Goal: Task Accomplishment & Management: Use online tool/utility

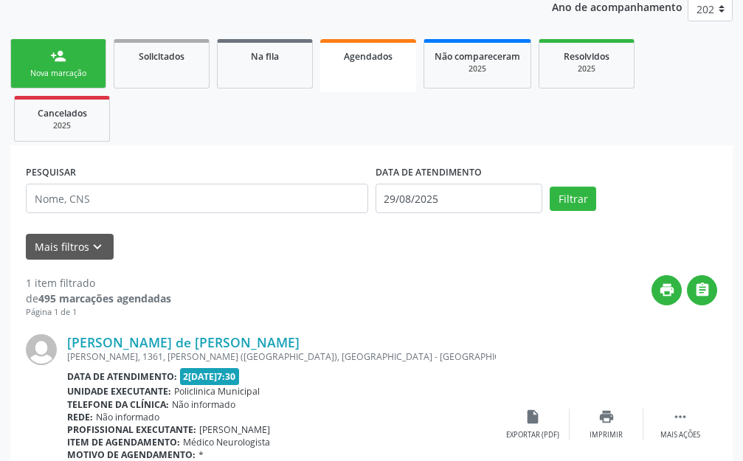
scroll to position [198, 0]
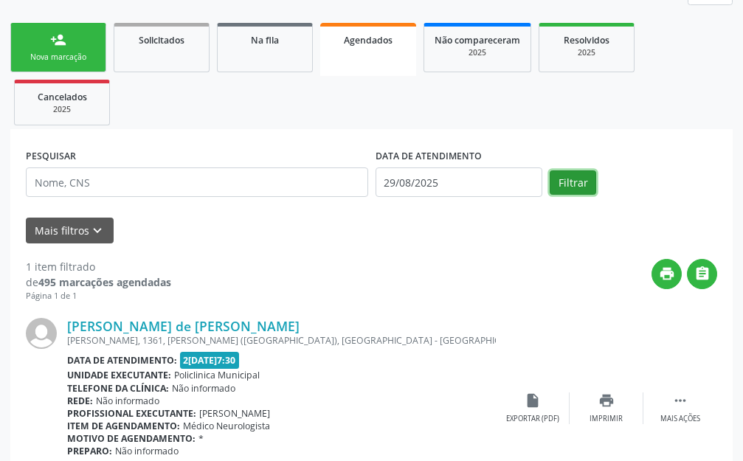
click at [576, 182] on button "Filtrar" at bounding box center [573, 183] width 47 height 25
click at [459, 181] on input "29/08/2025" at bounding box center [460, 183] width 168 height 30
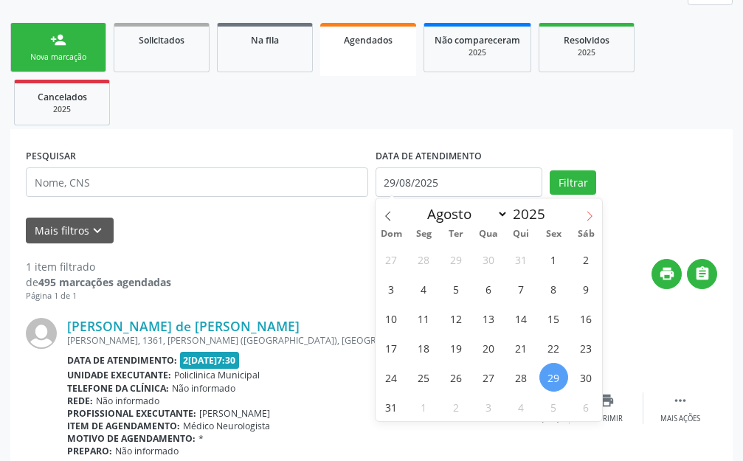
click at [593, 213] on icon at bounding box center [590, 216] width 10 height 10
select select "8"
click at [460, 264] on span "2" at bounding box center [456, 259] width 29 height 29
type input "0[DATE]"
click at [460, 264] on span "2" at bounding box center [456, 259] width 29 height 29
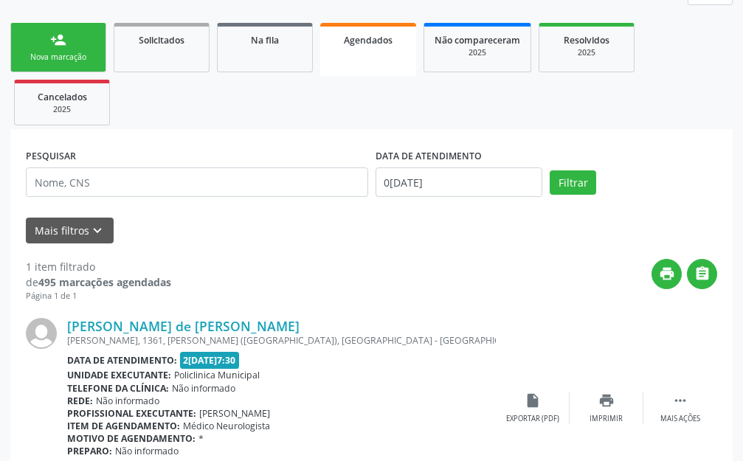
click at [460, 264] on div "print " at bounding box center [444, 281] width 546 height 44
click at [583, 184] on button "Filtrar" at bounding box center [573, 183] width 47 height 25
click at [583, 129] on ul "person_add Nova marcação Solicitados Na fila Agendados Não compareceram 2025 Re…" at bounding box center [371, 74] width 723 height 110
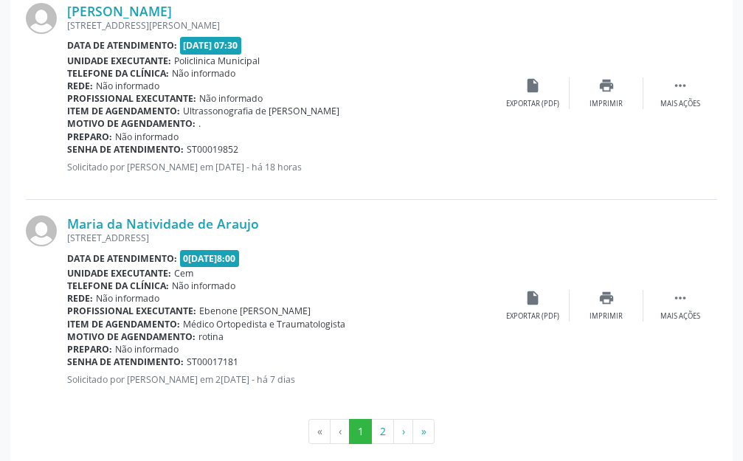
scroll to position [3296, 0]
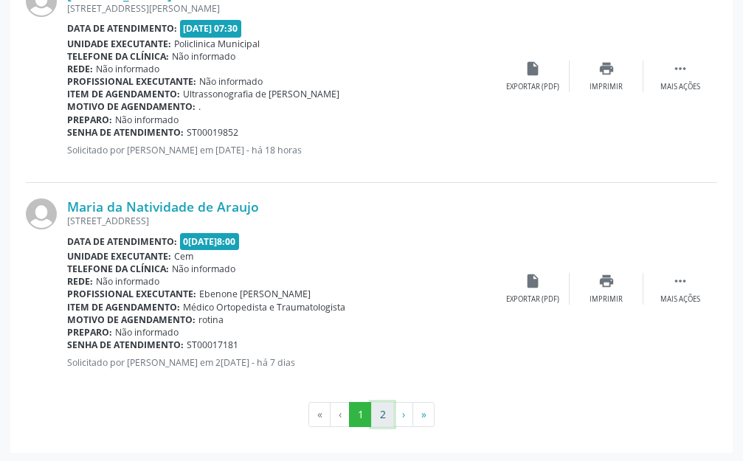
click at [388, 415] on button "2" at bounding box center [382, 414] width 23 height 25
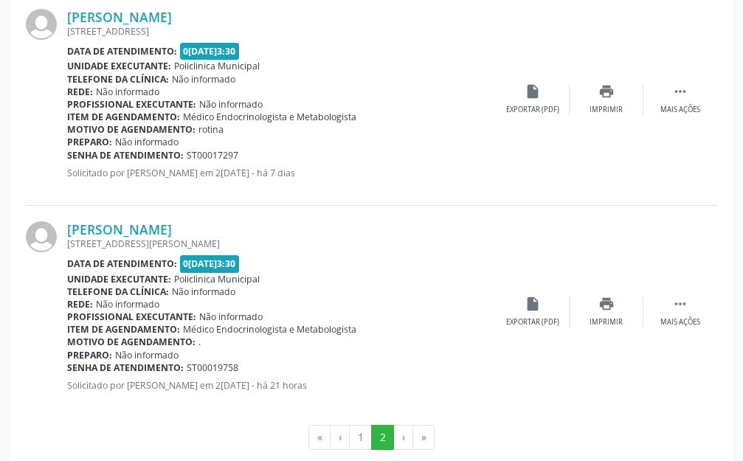
scroll to position [1382, 0]
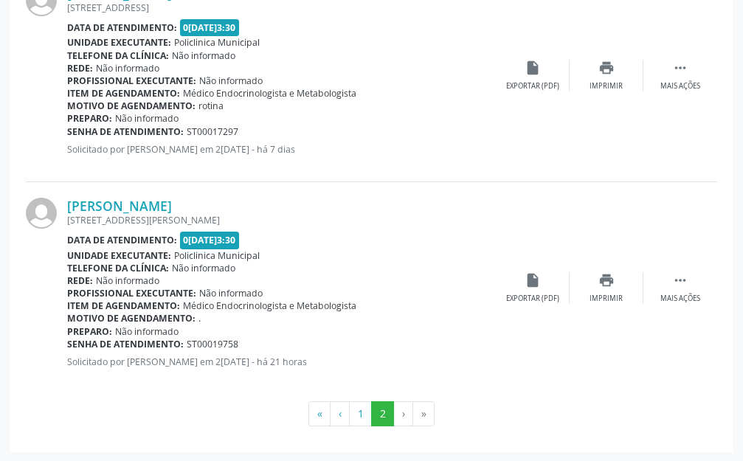
click at [403, 406] on li "›" at bounding box center [403, 414] width 19 height 25
click at [361, 421] on button "1" at bounding box center [360, 414] width 23 height 25
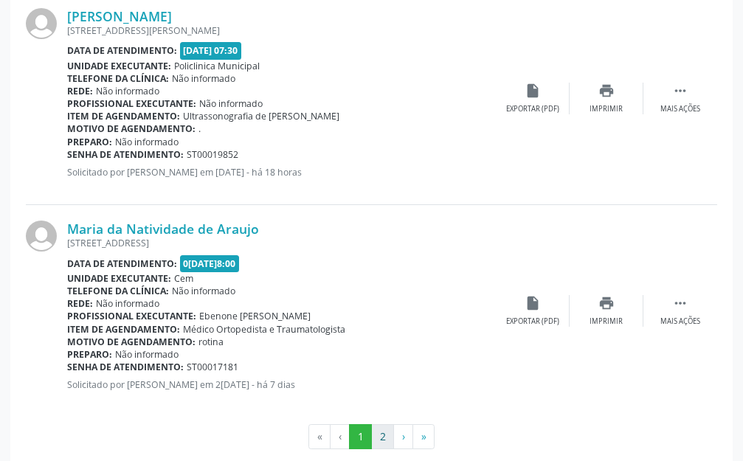
scroll to position [3296, 0]
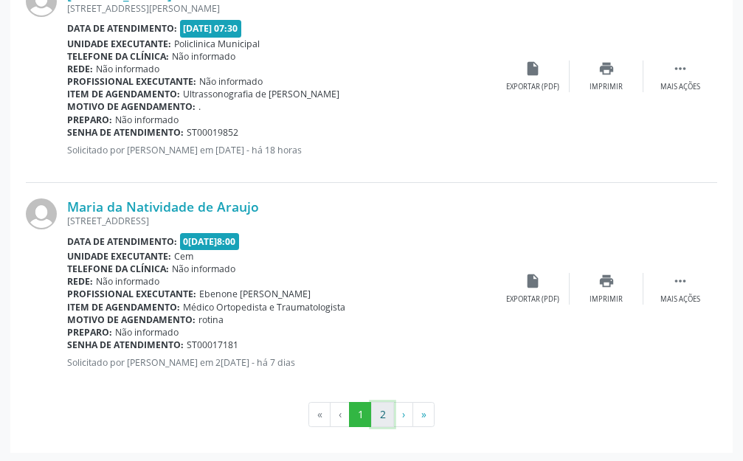
click at [379, 420] on button "2" at bounding box center [382, 414] width 23 height 25
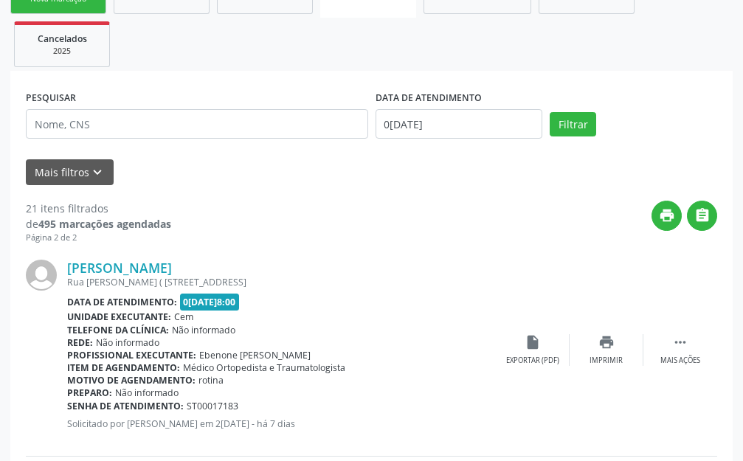
scroll to position [201, 0]
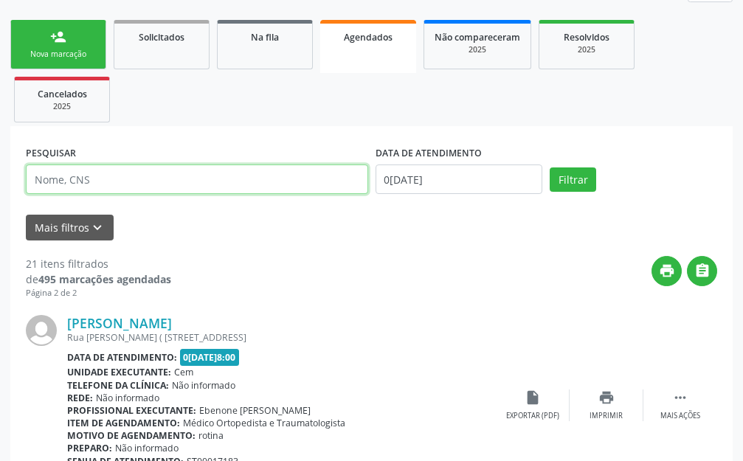
click at [287, 187] on input "text" at bounding box center [197, 180] width 342 height 30
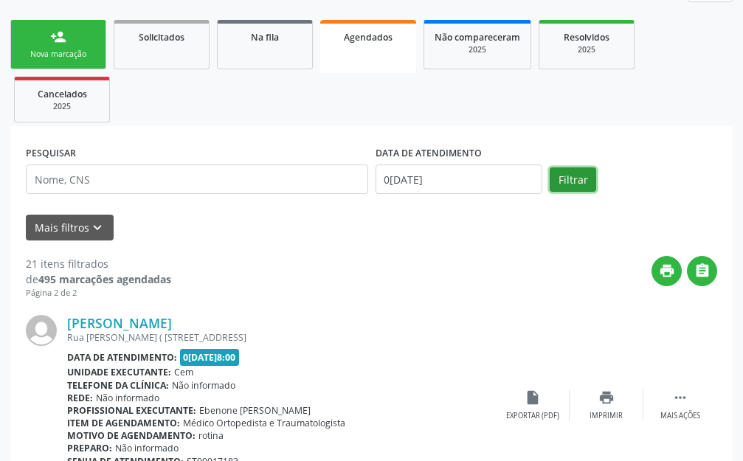
click at [571, 179] on button "Filtrar" at bounding box center [573, 180] width 47 height 25
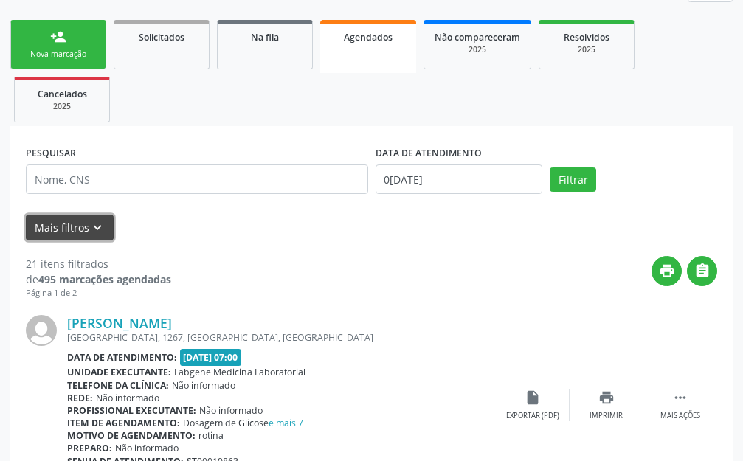
click at [72, 223] on button "Mais filtros keyboard_arrow_down" at bounding box center [70, 228] width 88 height 26
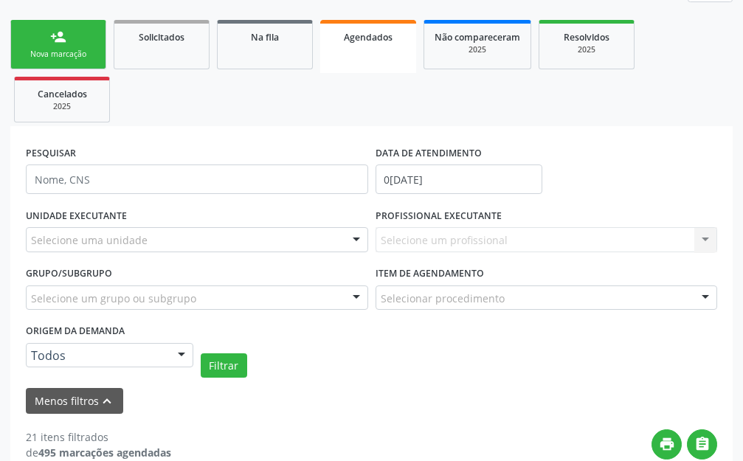
click at [399, 241] on div "Selecione um profissional Nenhum resultado encontrado para: " " Não há nenhuma …" at bounding box center [547, 239] width 342 height 25
click at [115, 231] on div "Selecione uma unidade" at bounding box center [197, 239] width 342 height 25
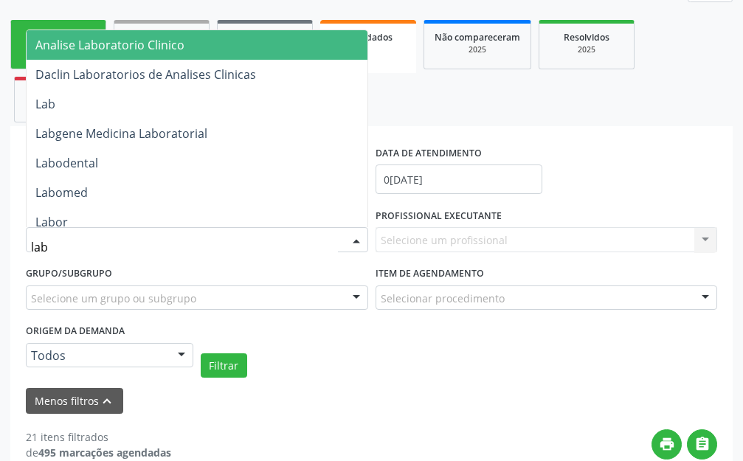
type input "labg"
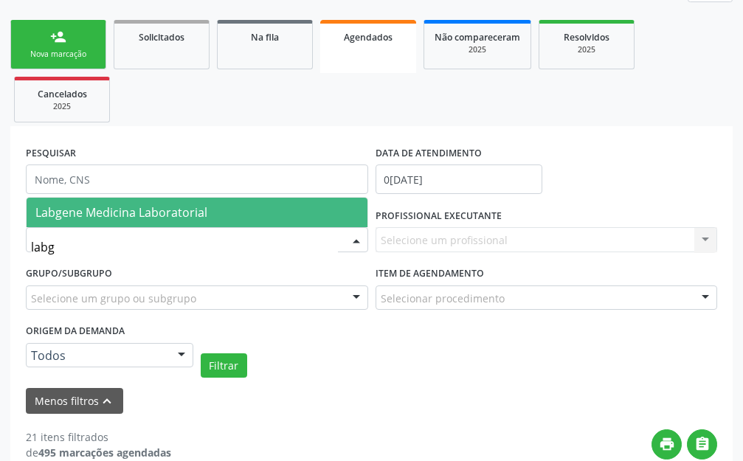
click at [117, 210] on span "Labgene Medicina Laboratorial" at bounding box center [121, 212] width 172 height 16
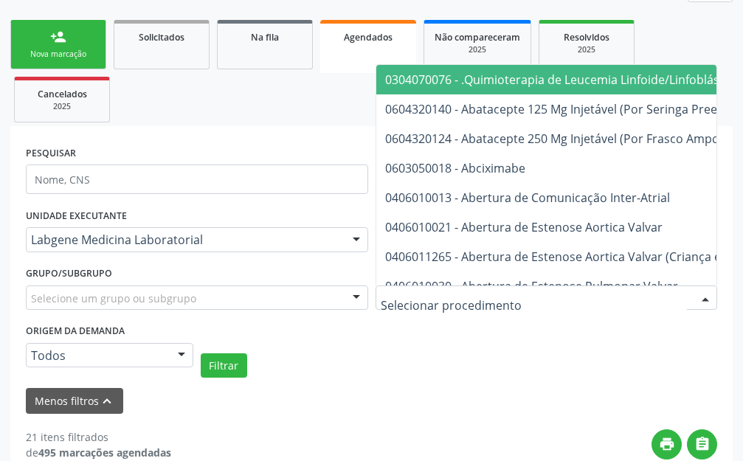
click at [424, 303] on input "text" at bounding box center [534, 306] width 307 height 30
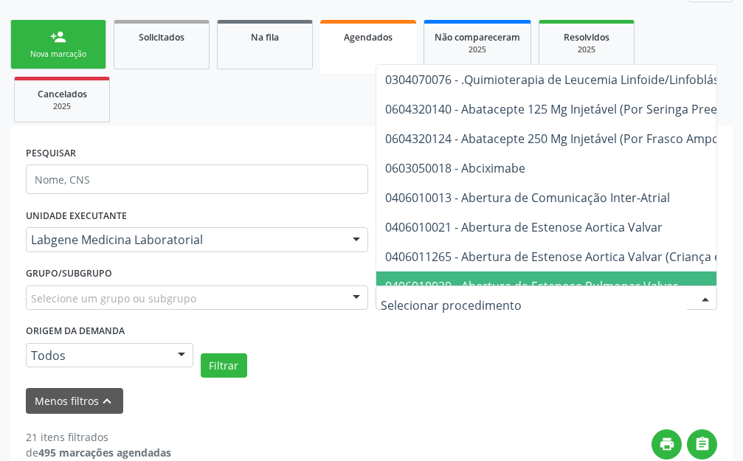
click at [414, 306] on input "text" at bounding box center [534, 306] width 307 height 30
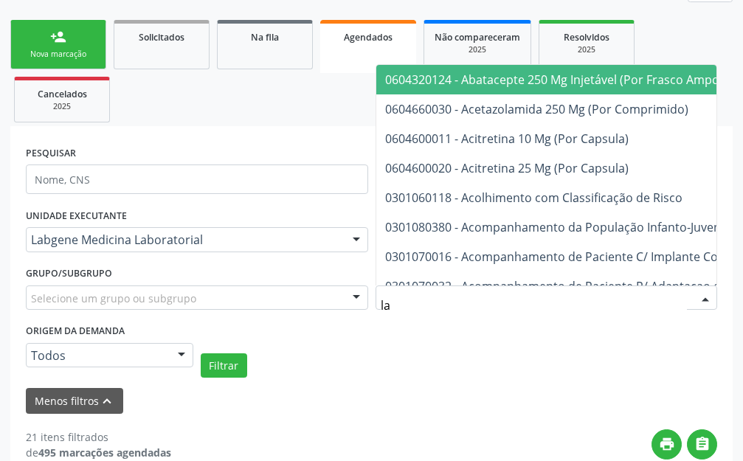
type input "l"
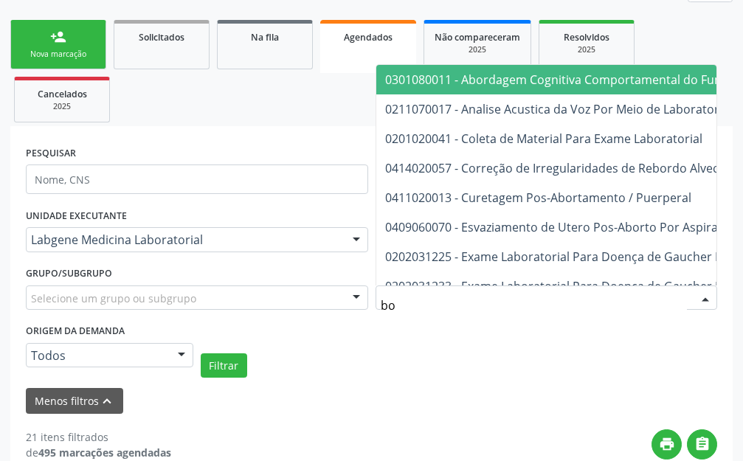
type input "b"
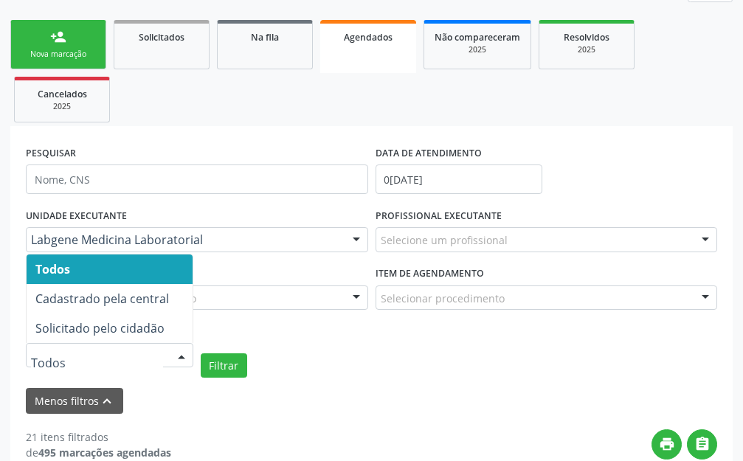
click at [171, 362] on div "Todos Cadastrado pela central Solicitado pelo cidadão Nenhum resultado encontra…" at bounding box center [110, 355] width 168 height 25
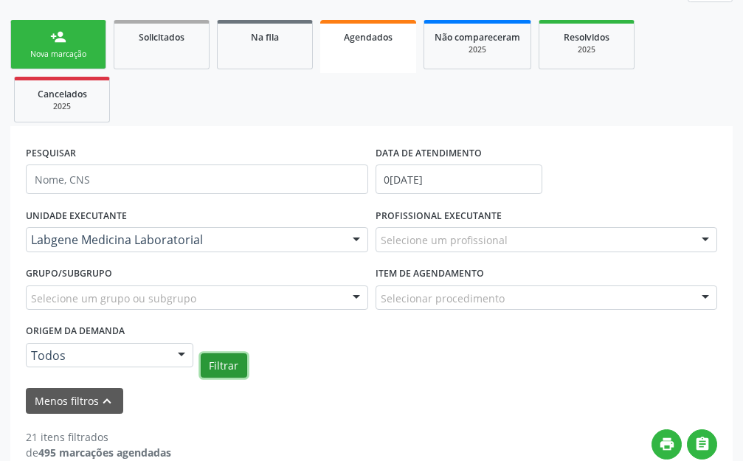
click at [217, 368] on button "Filtrar" at bounding box center [224, 366] width 47 height 25
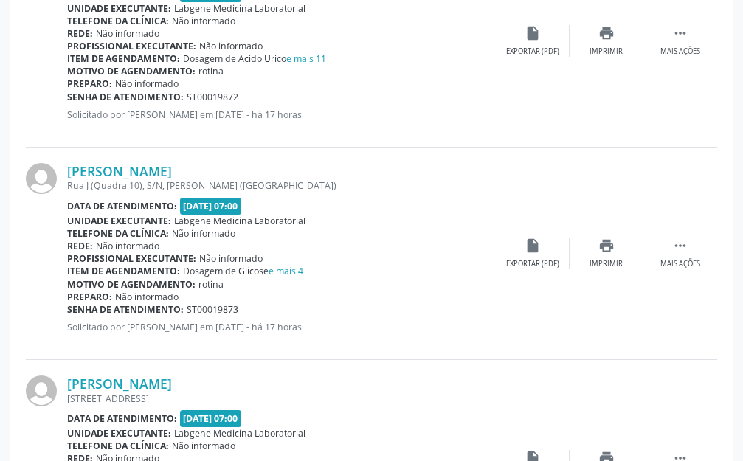
scroll to position [1576, 0]
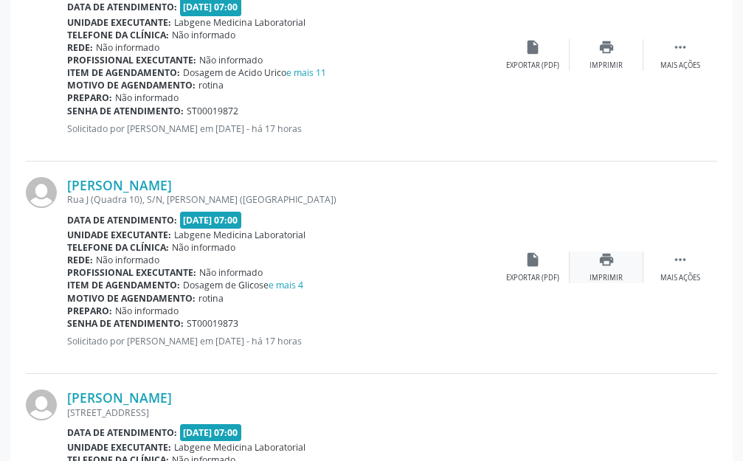
click at [612, 264] on icon "print" at bounding box center [607, 260] width 16 height 16
